Goal: Obtain resource: Obtain resource

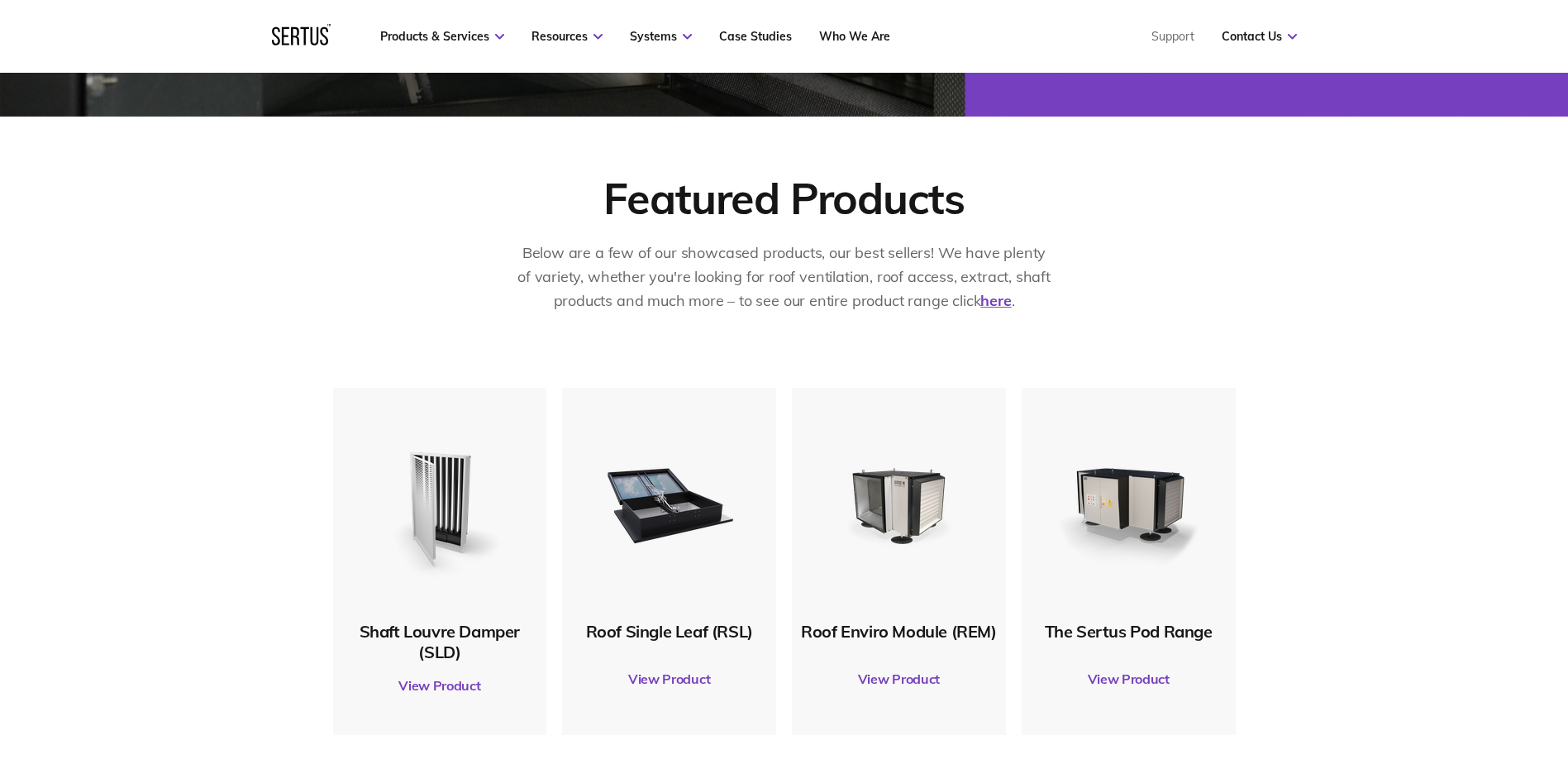
scroll to position [662, 0]
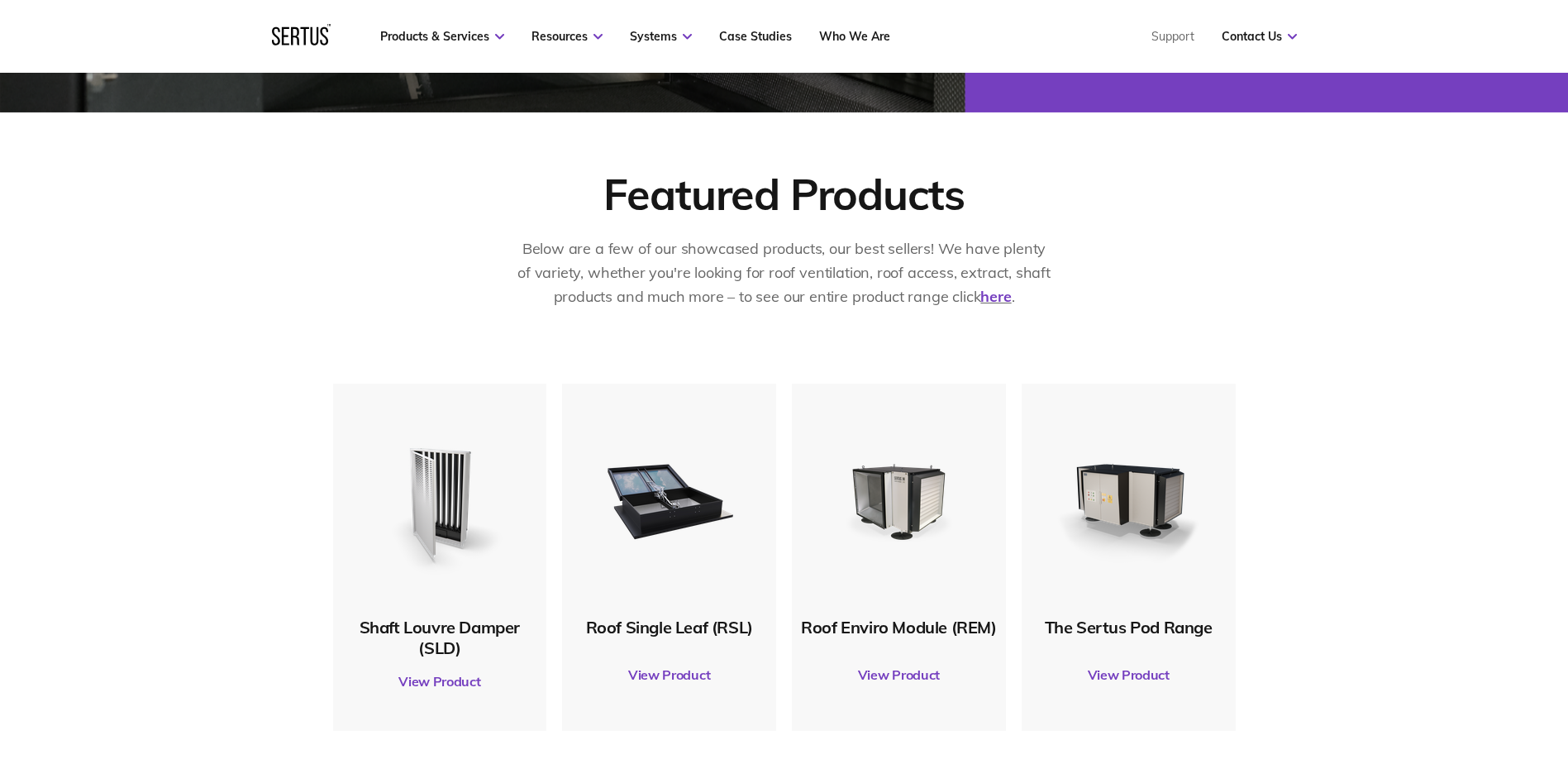
click at [679, 680] on link "View Product" at bounding box center [669, 675] width 198 height 46
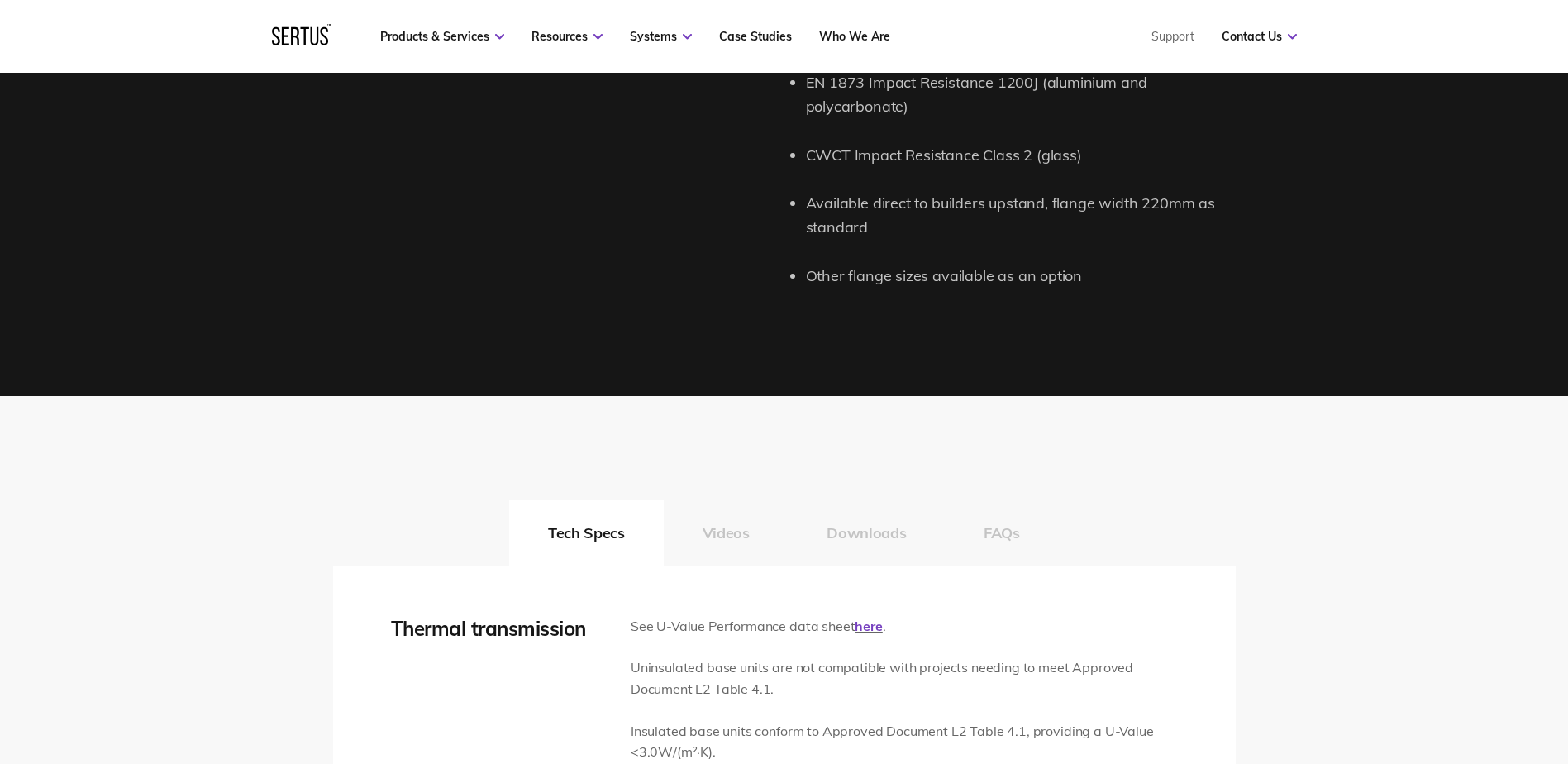
scroll to position [2151, 0]
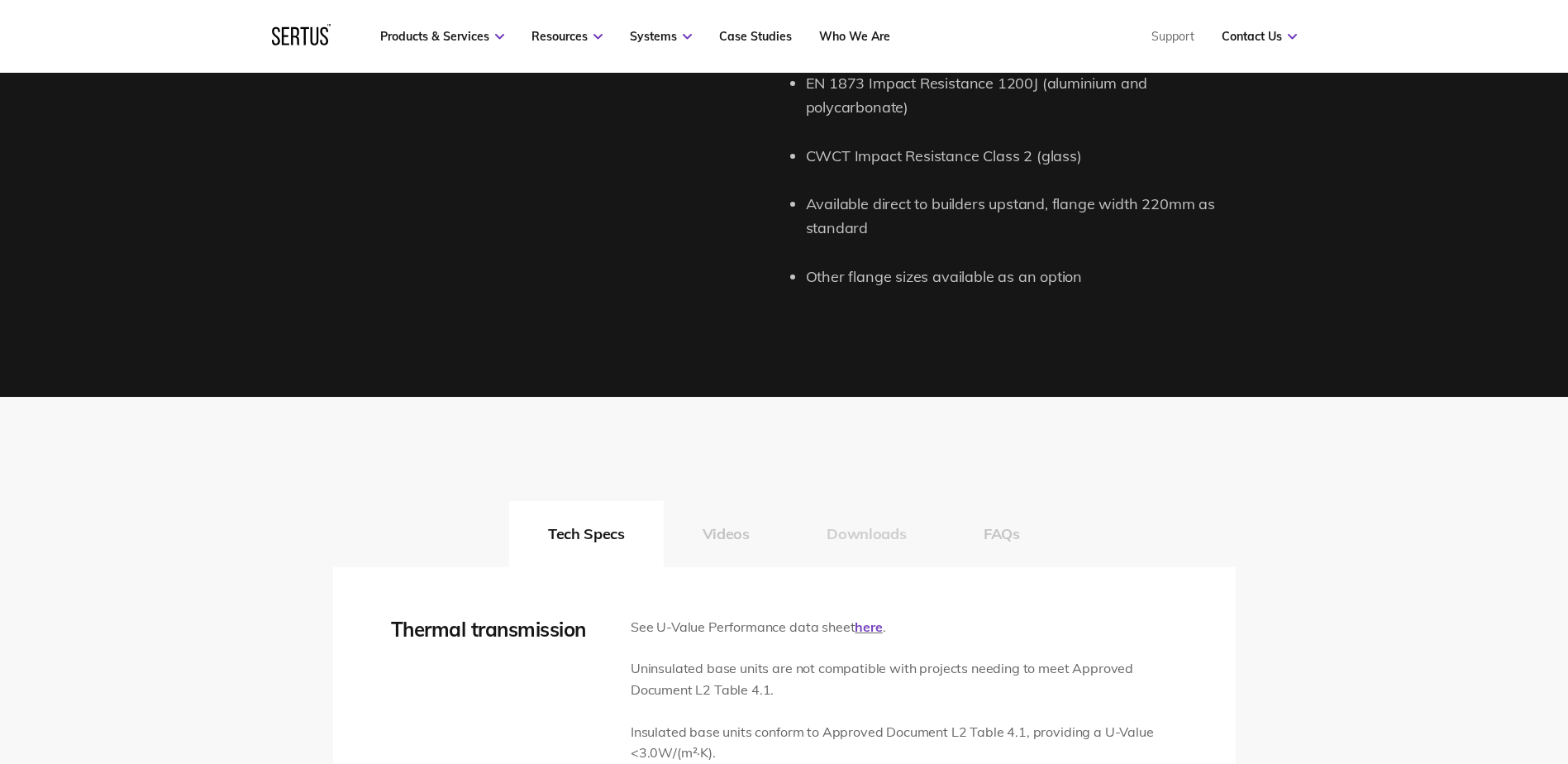
click at [843, 538] on button "Downloads" at bounding box center [866, 534] width 157 height 66
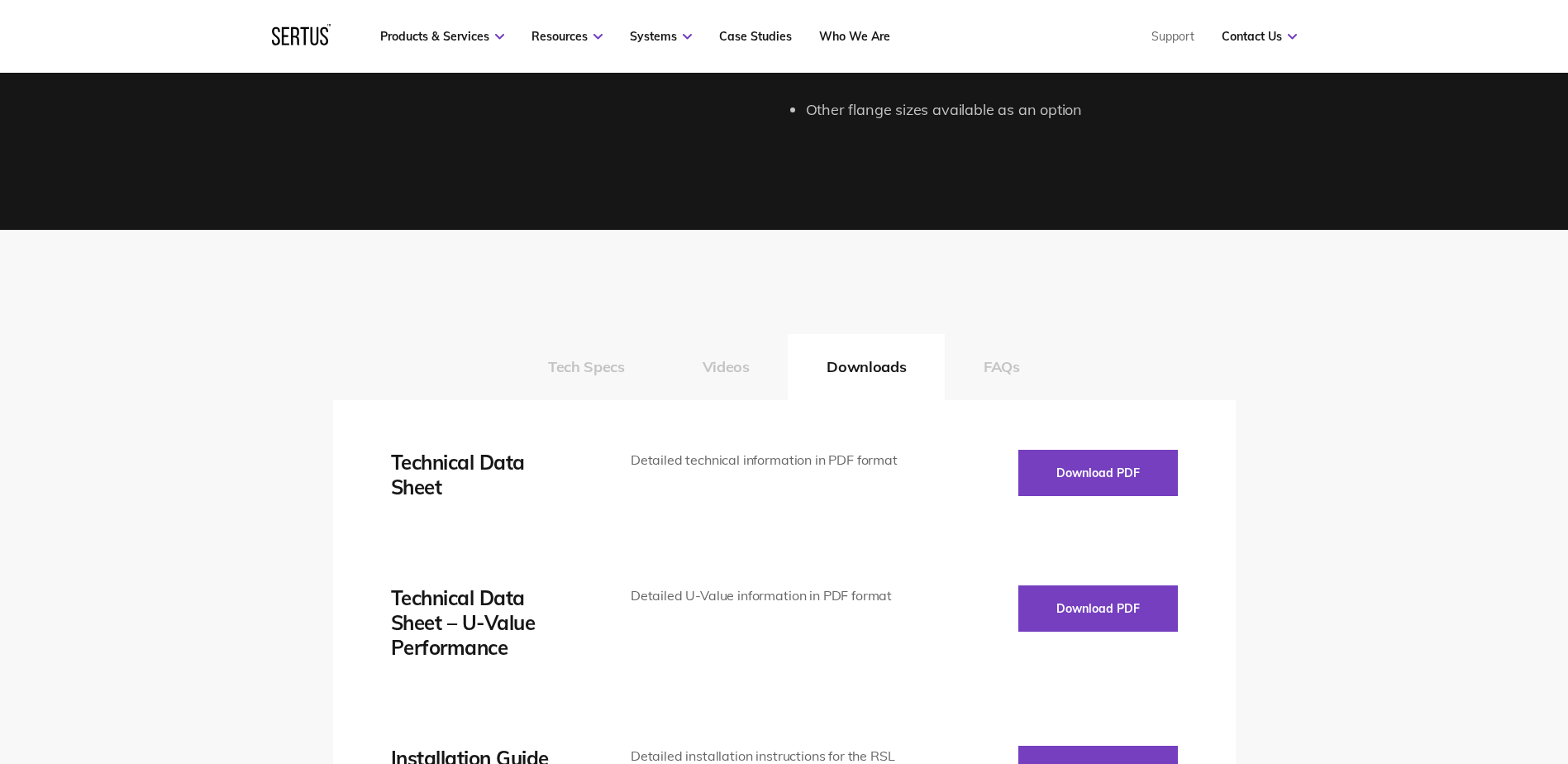
scroll to position [2316, 0]
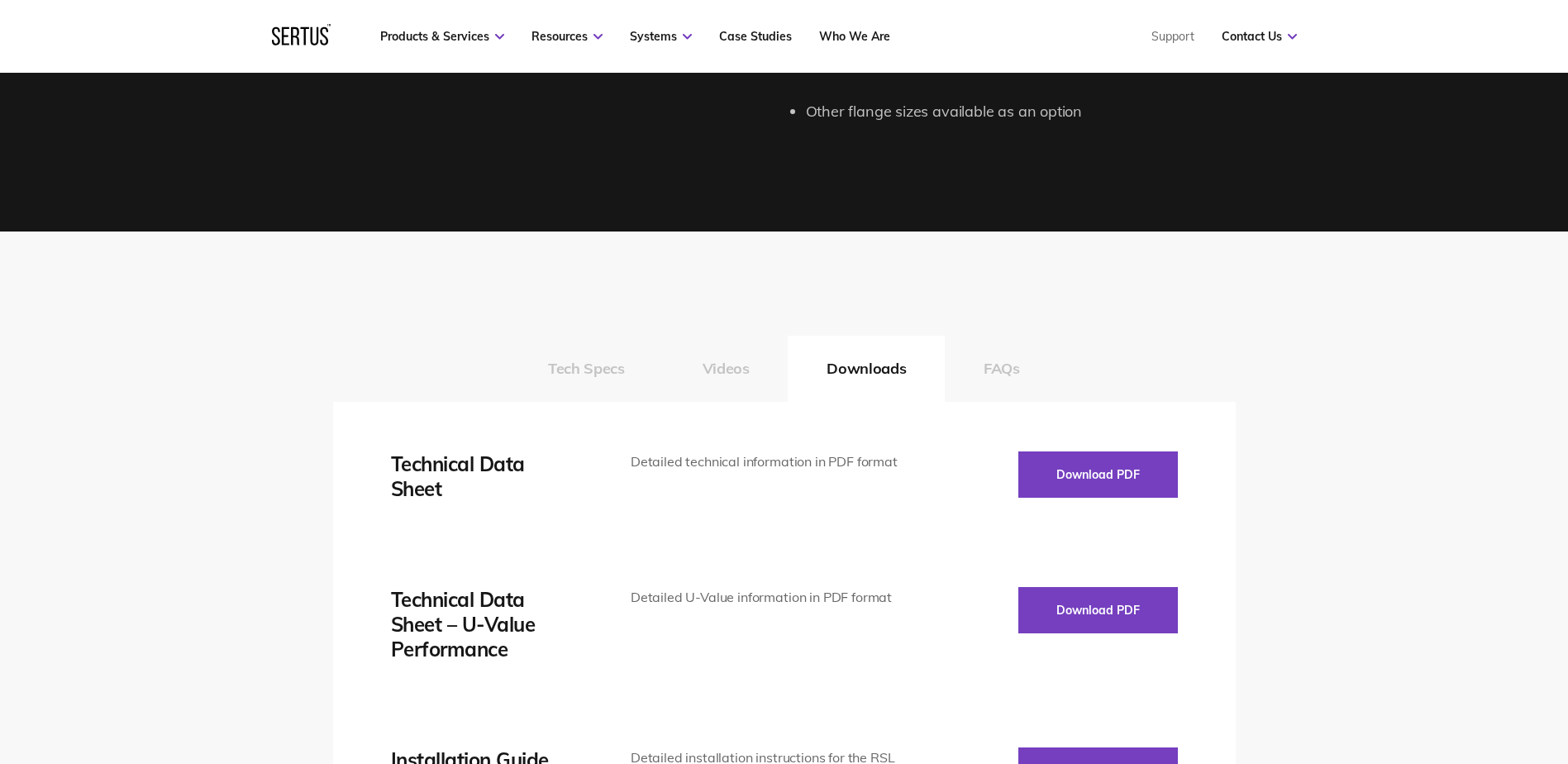
click at [599, 366] on button "Tech Specs" at bounding box center [586, 369] width 154 height 66
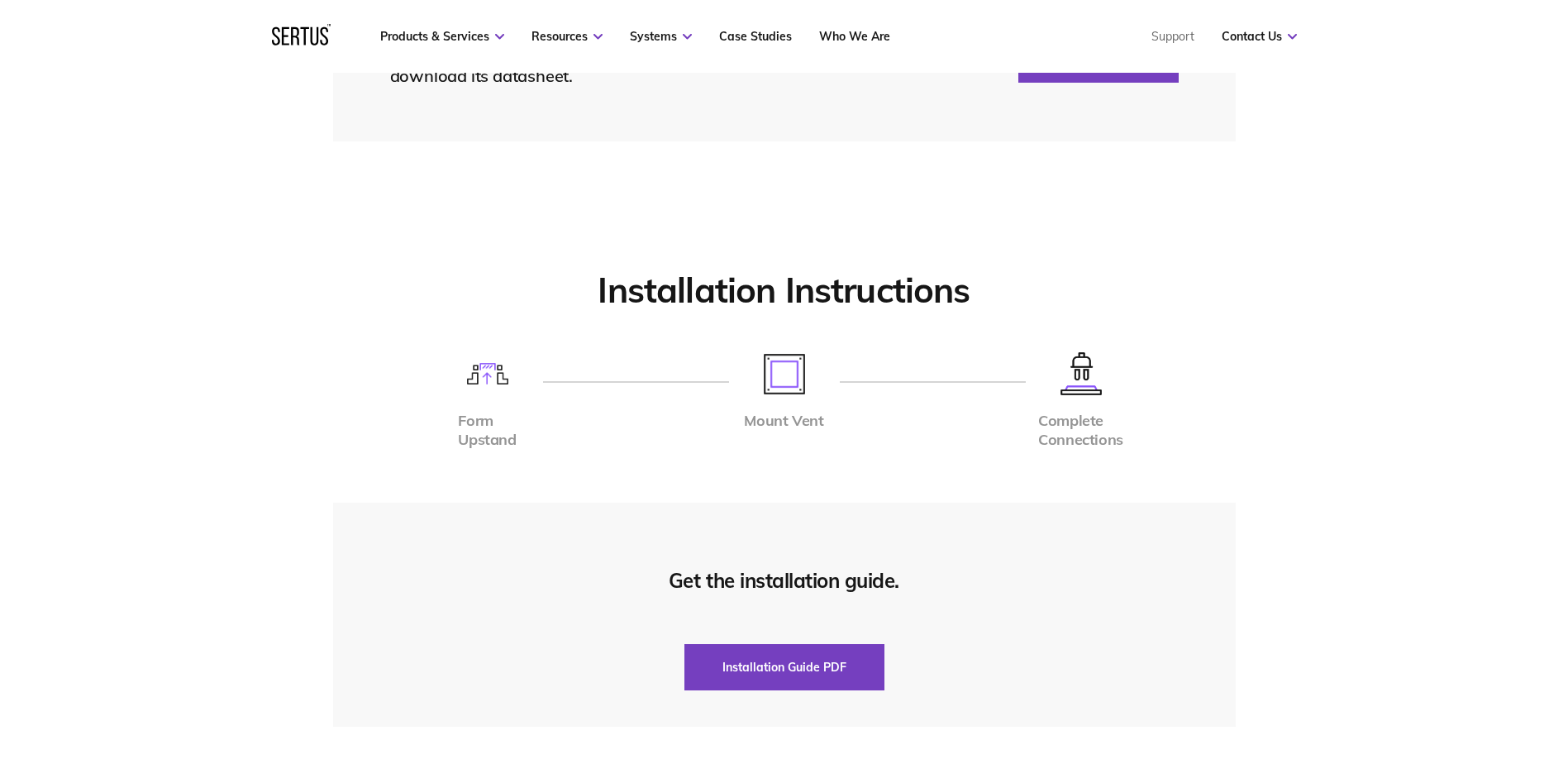
scroll to position [3970, 0]
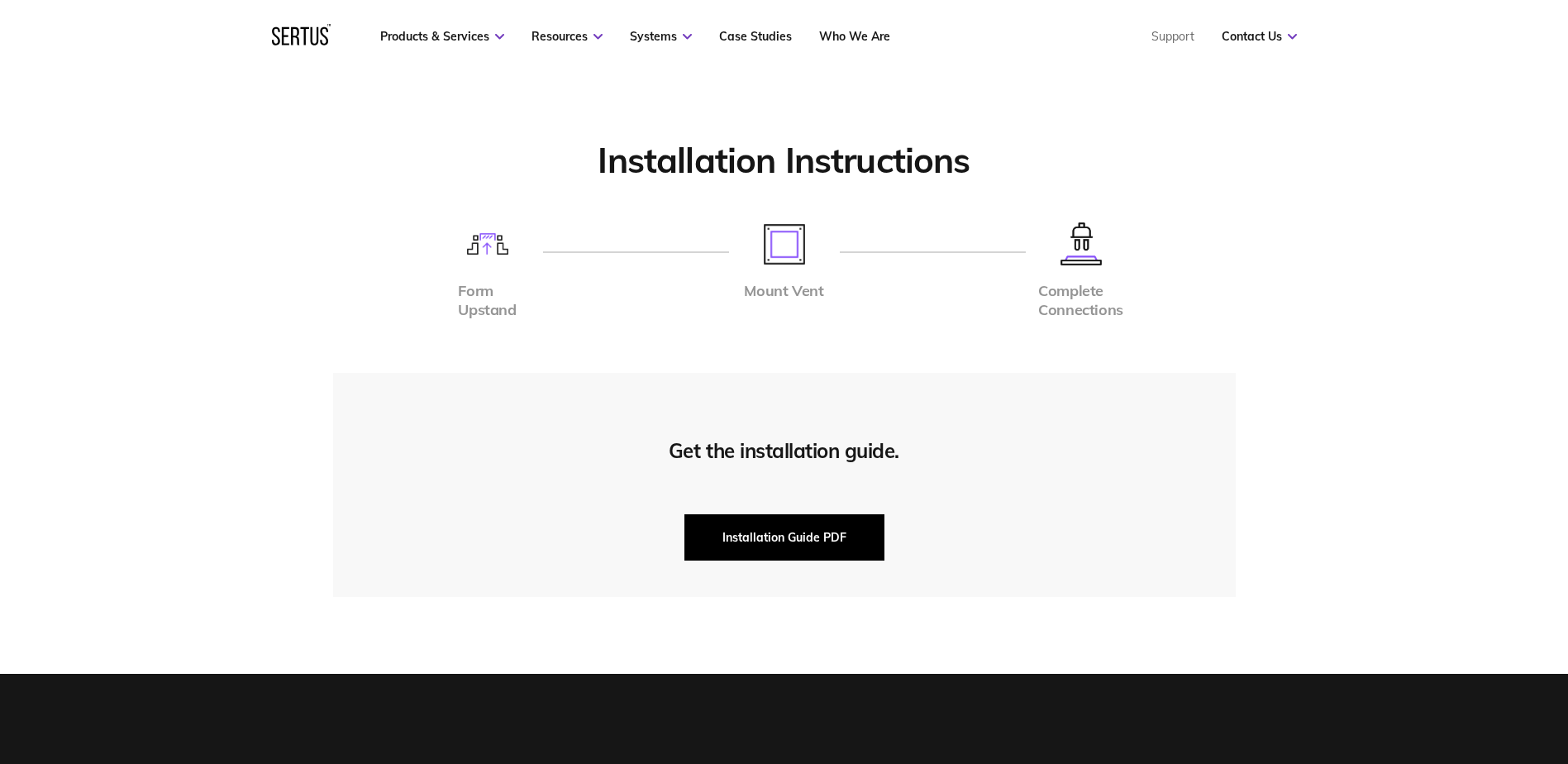
click at [761, 533] on button "Installation Guide PDF" at bounding box center [784, 537] width 200 height 46
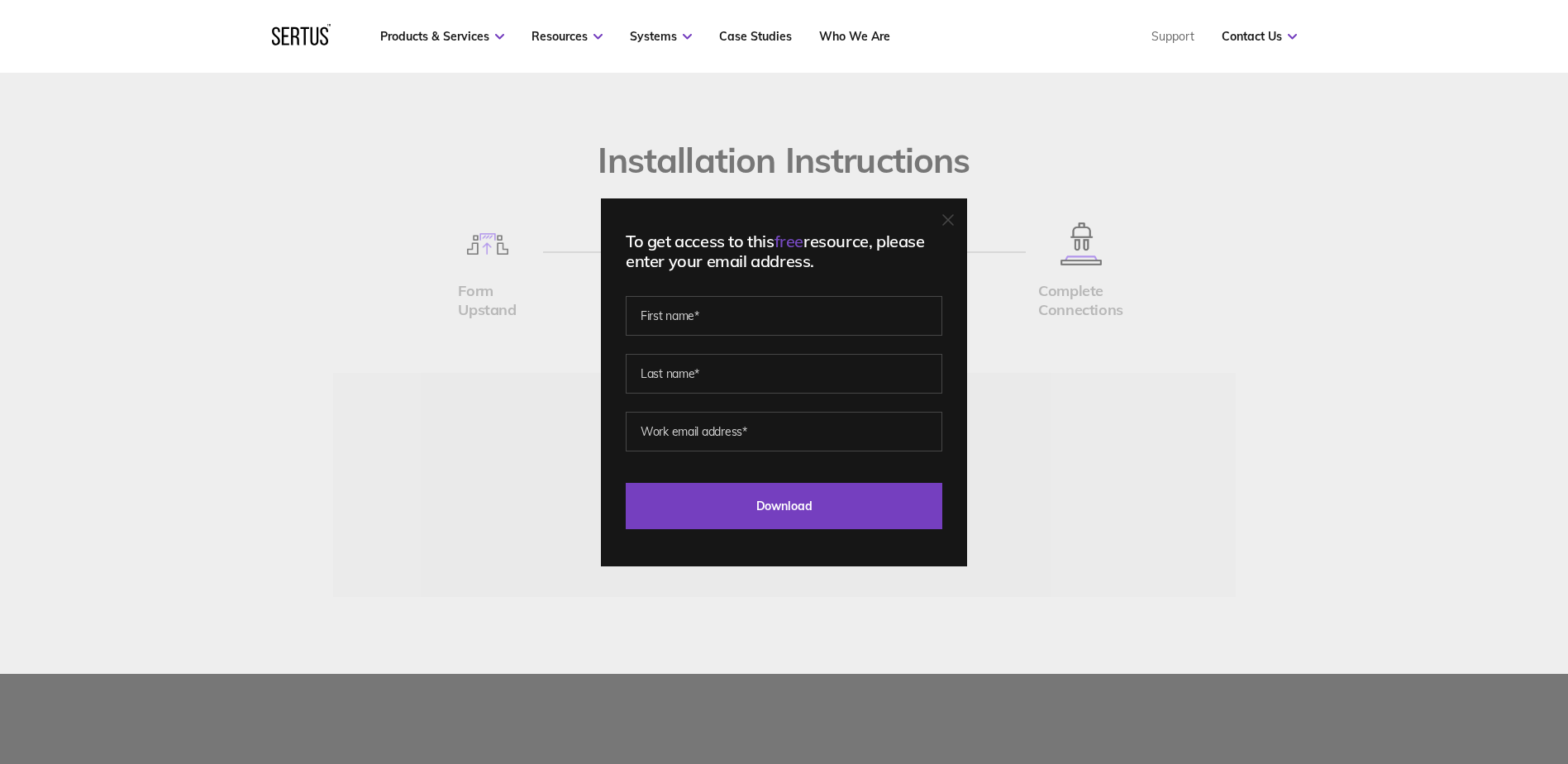
click at [950, 217] on icon at bounding box center [948, 220] width 12 height 12
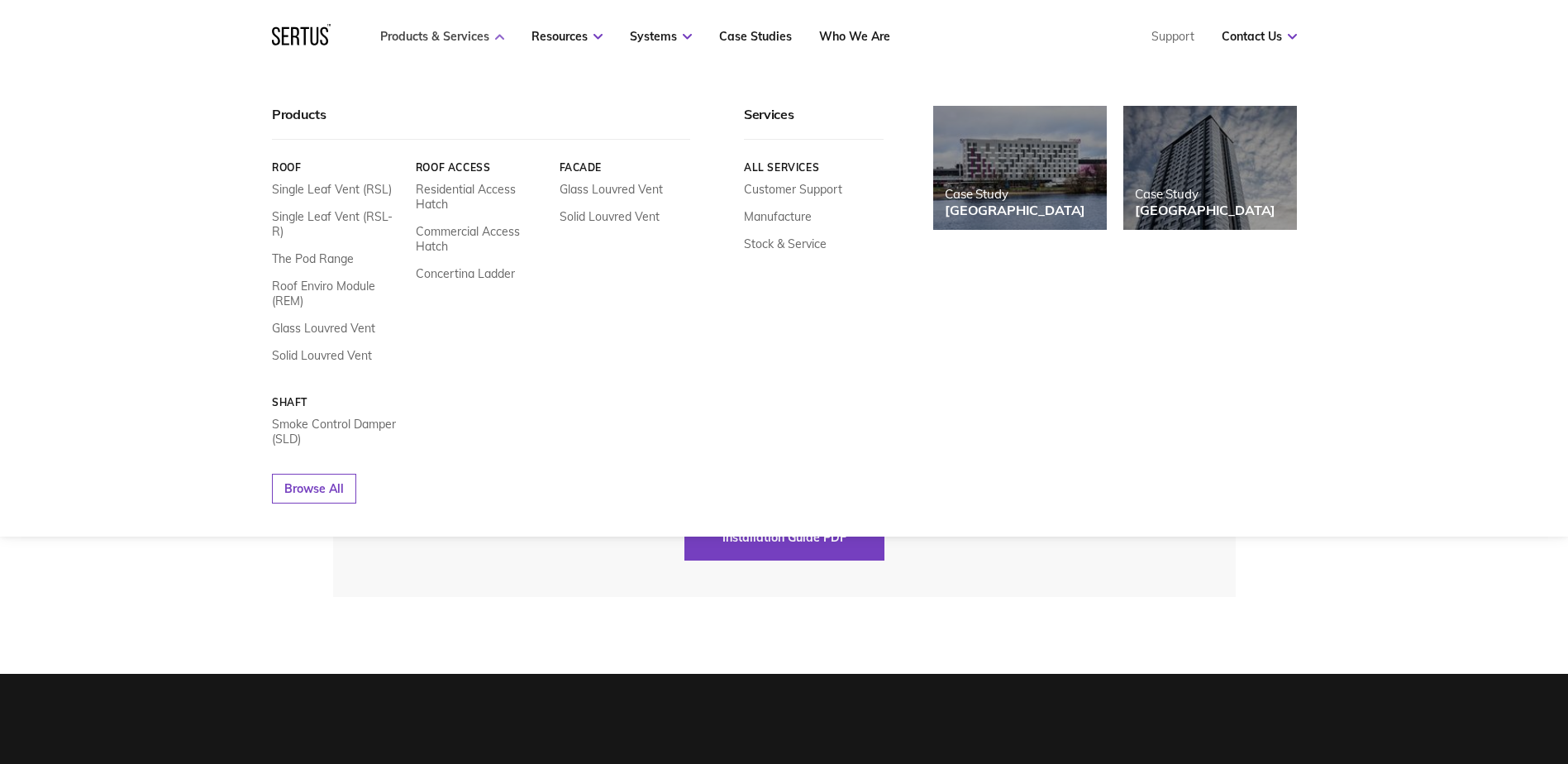
click at [467, 39] on link "Products & Services" at bounding box center [442, 37] width 124 height 15
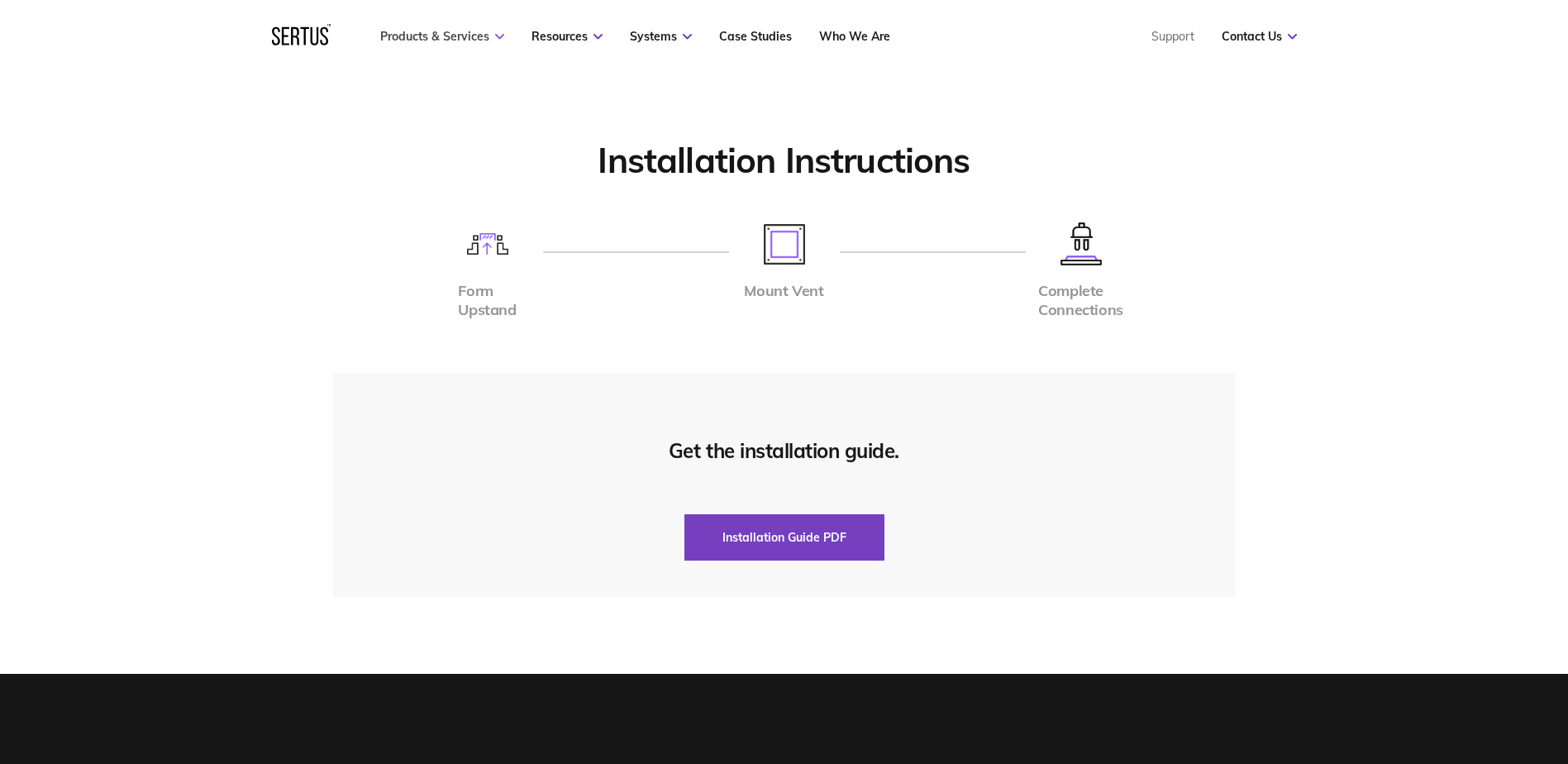
click at [469, 39] on link "Products & Services" at bounding box center [442, 37] width 124 height 15
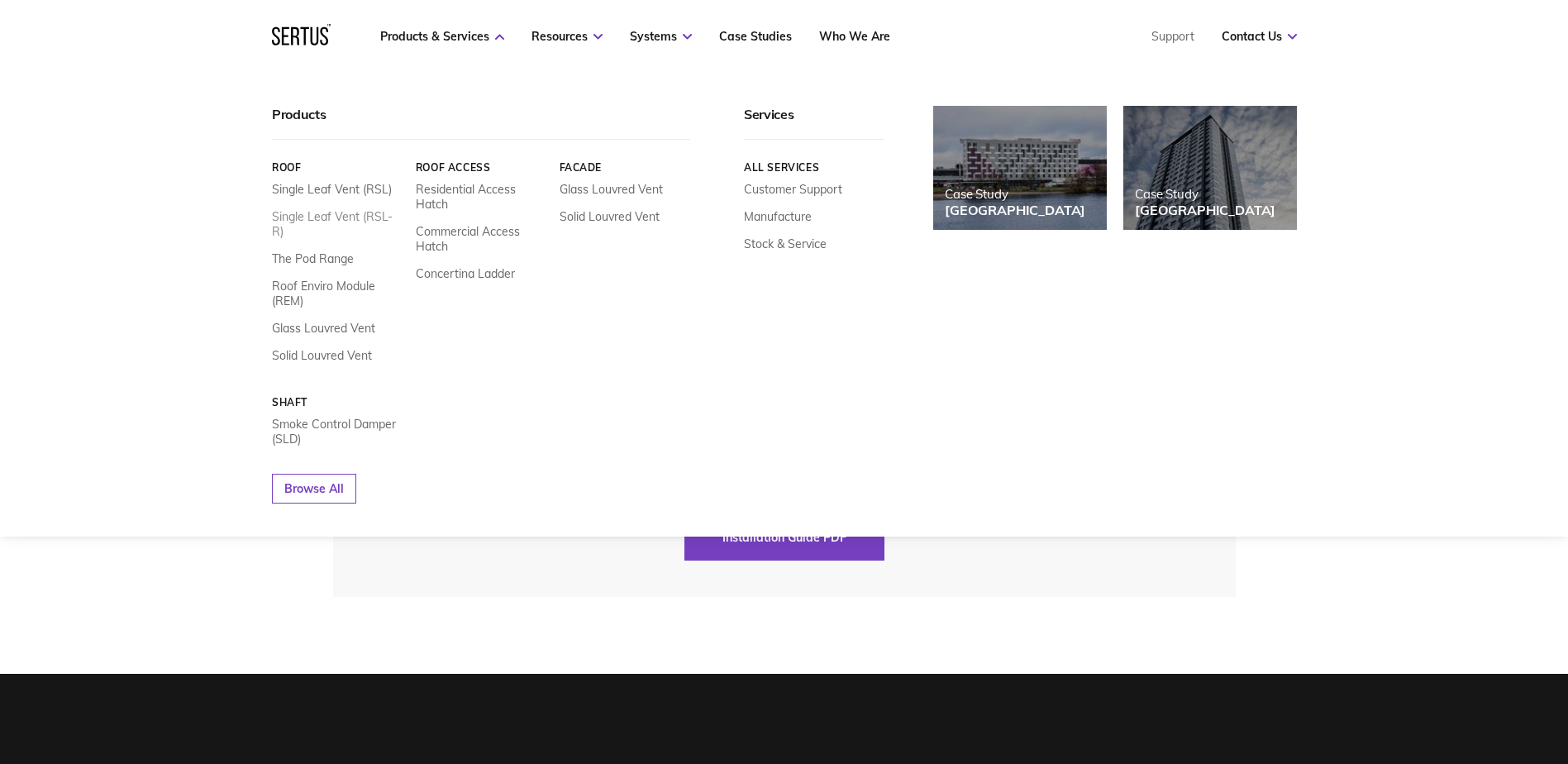
click at [360, 218] on link "Single Leaf Vent (RSL-R)" at bounding box center [337, 224] width 131 height 30
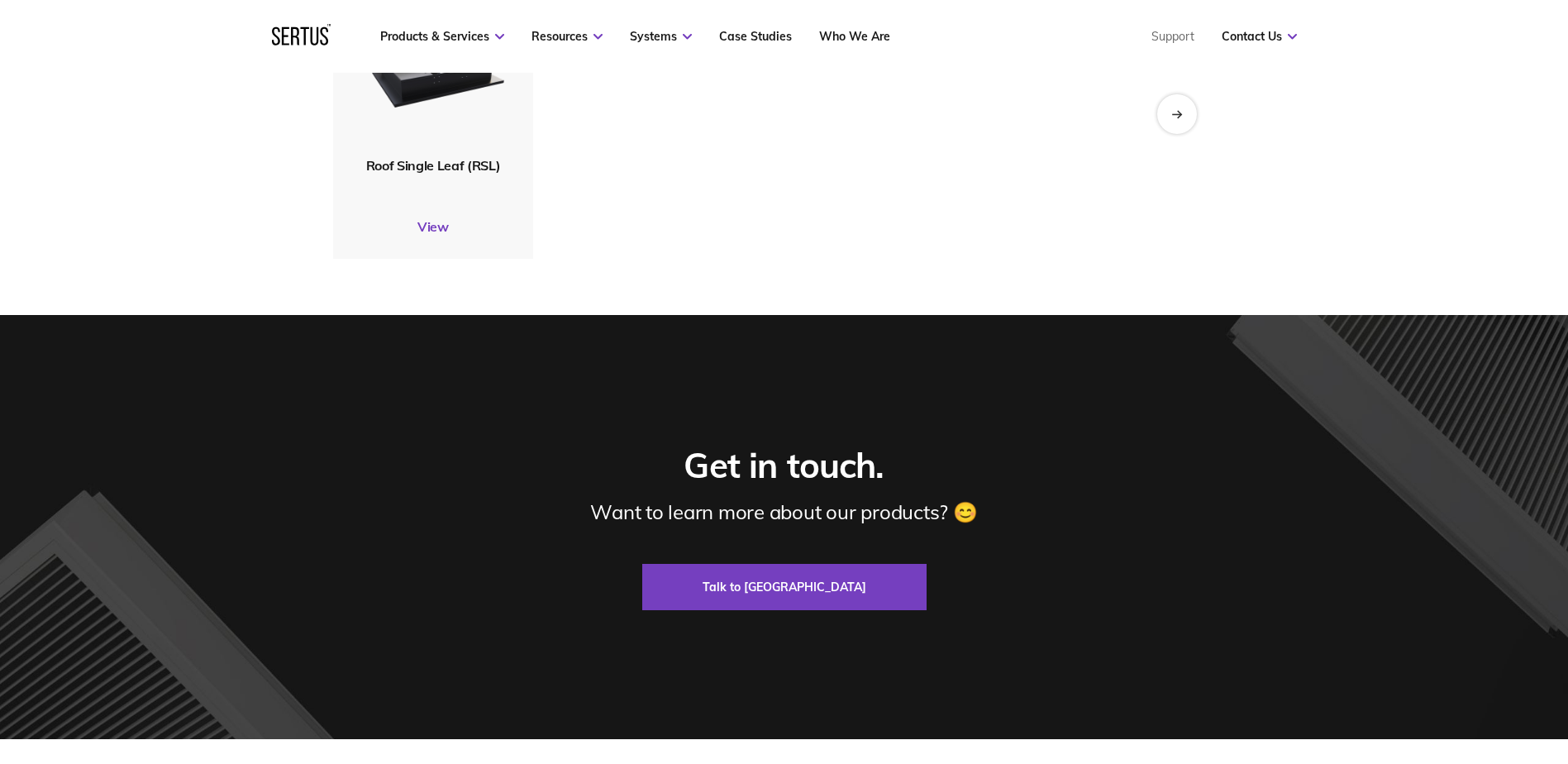
scroll to position [5804, 0]
